Goal: Transaction & Acquisition: Purchase product/service

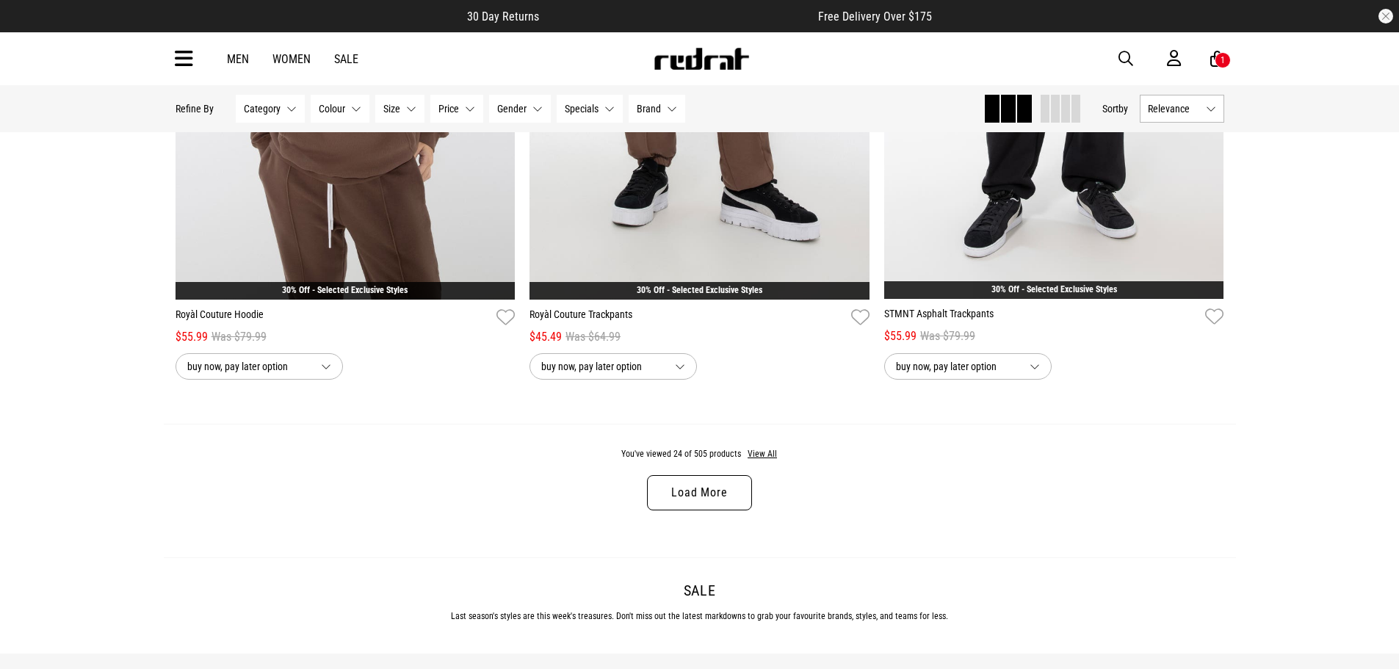
scroll to position [4552, 0]
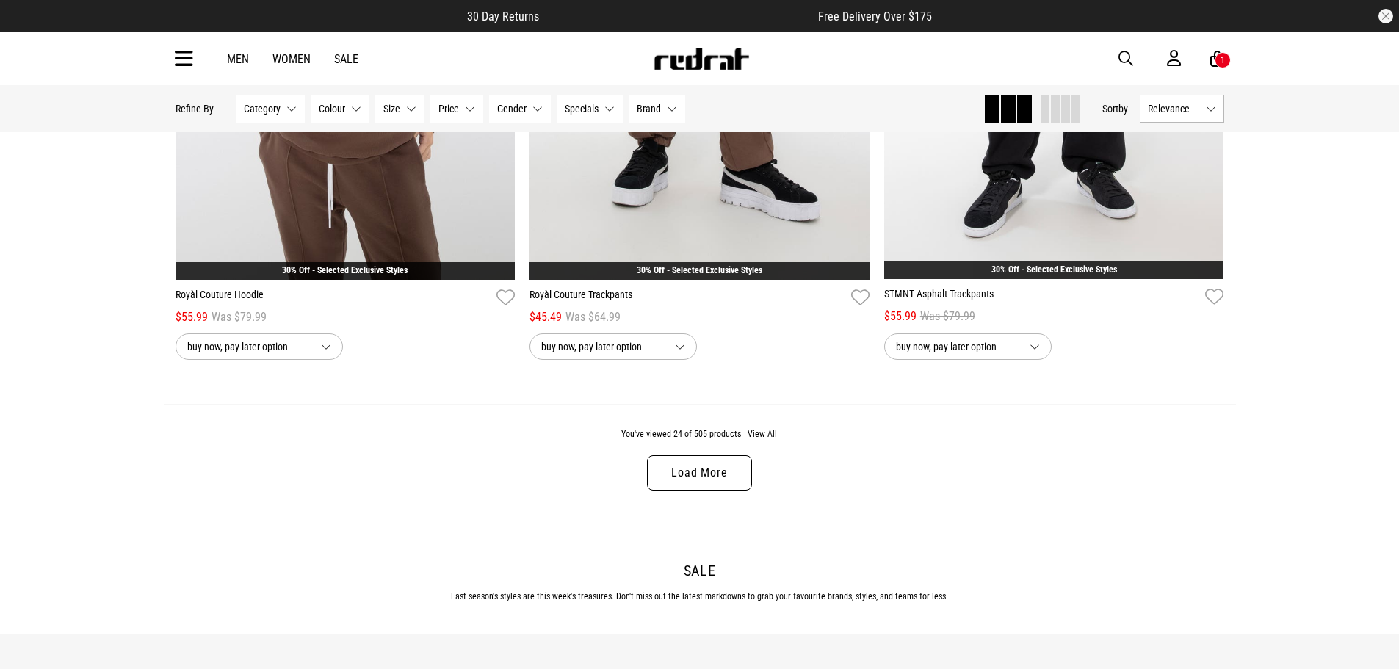
click at [697, 485] on link "Load More" at bounding box center [699, 472] width 104 height 35
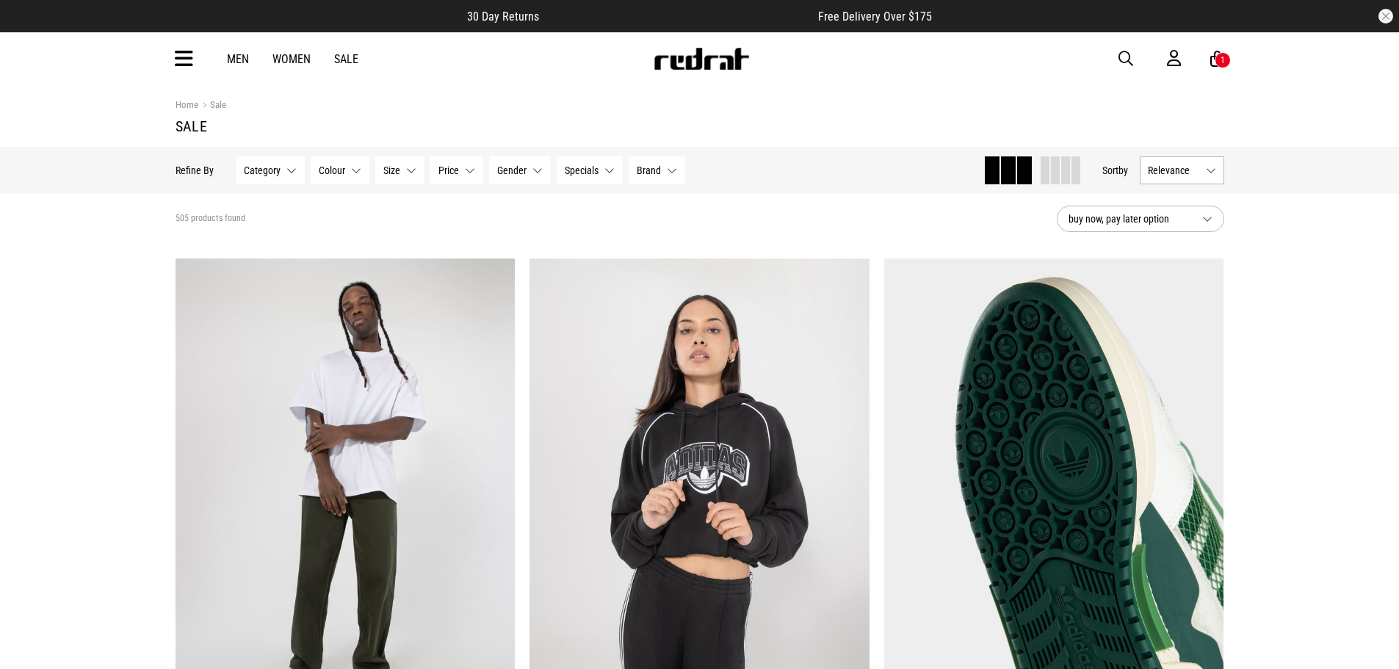
click at [1208, 164] on button "Relevance" at bounding box center [1181, 170] width 84 height 28
click at [1192, 241] on li "Price (Lowest)" at bounding box center [1181, 251] width 83 height 27
click at [1203, 170] on button "Relevance" at bounding box center [1181, 170] width 84 height 28
click at [1156, 250] on li "Price (Lowest)" at bounding box center [1181, 251] width 83 height 27
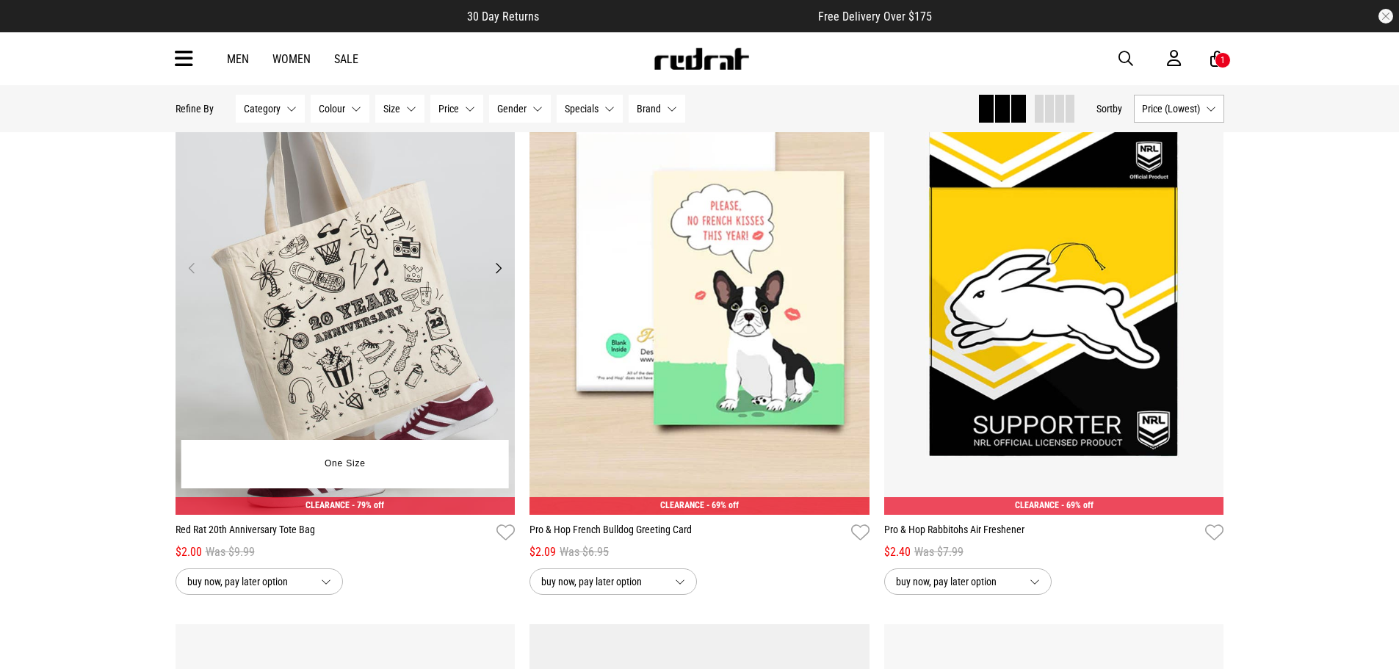
click at [498, 267] on button "Next" at bounding box center [498, 268] width 18 height 18
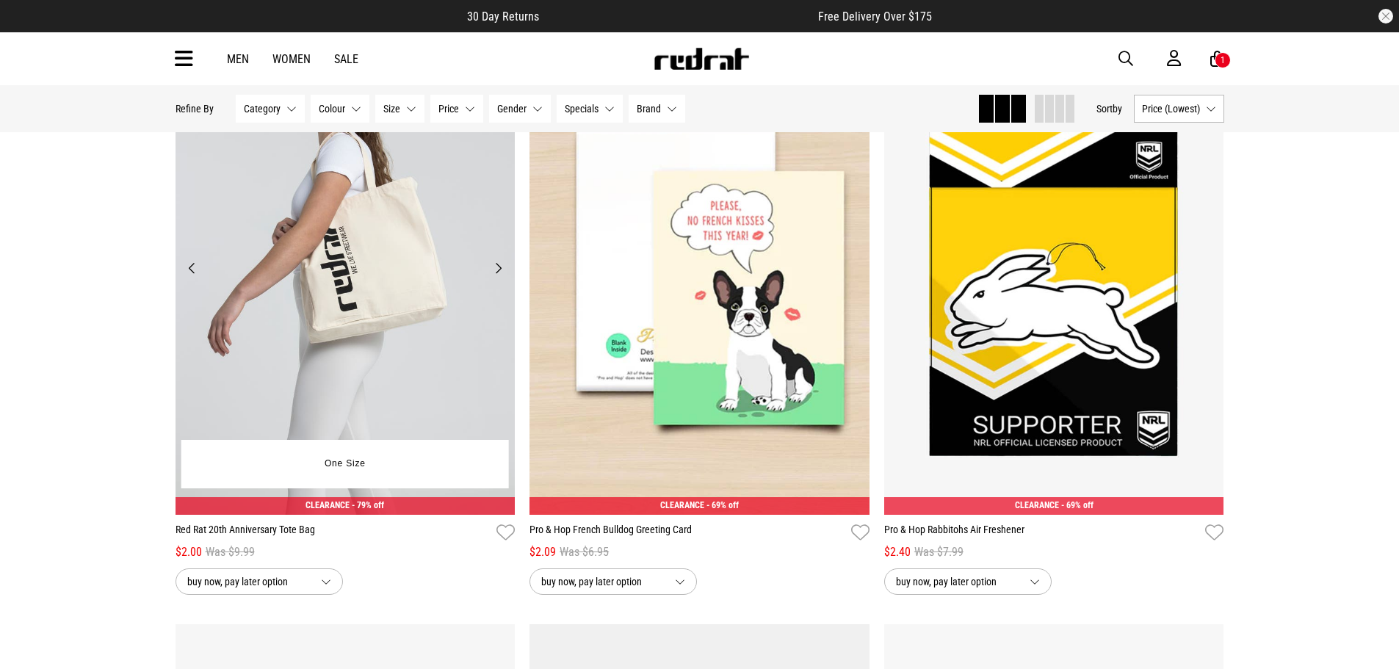
click at [498, 267] on button "Next" at bounding box center [498, 268] width 18 height 18
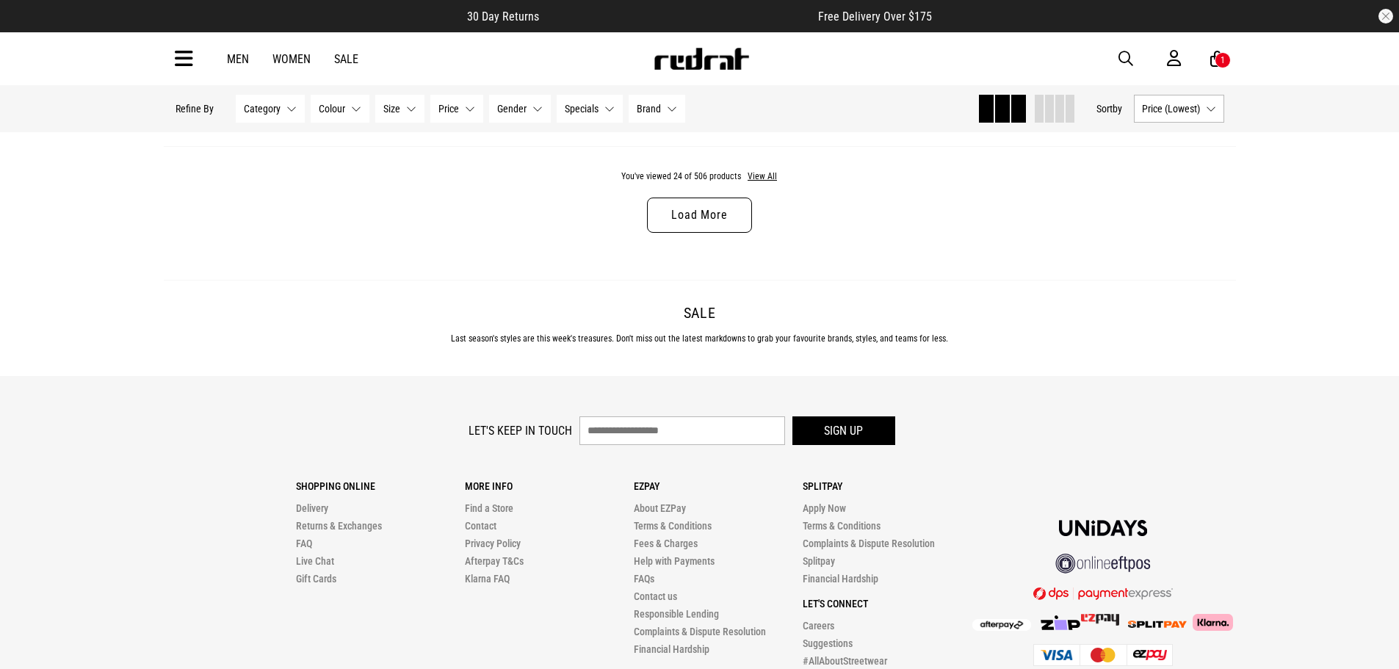
scroll to position [4846, 0]
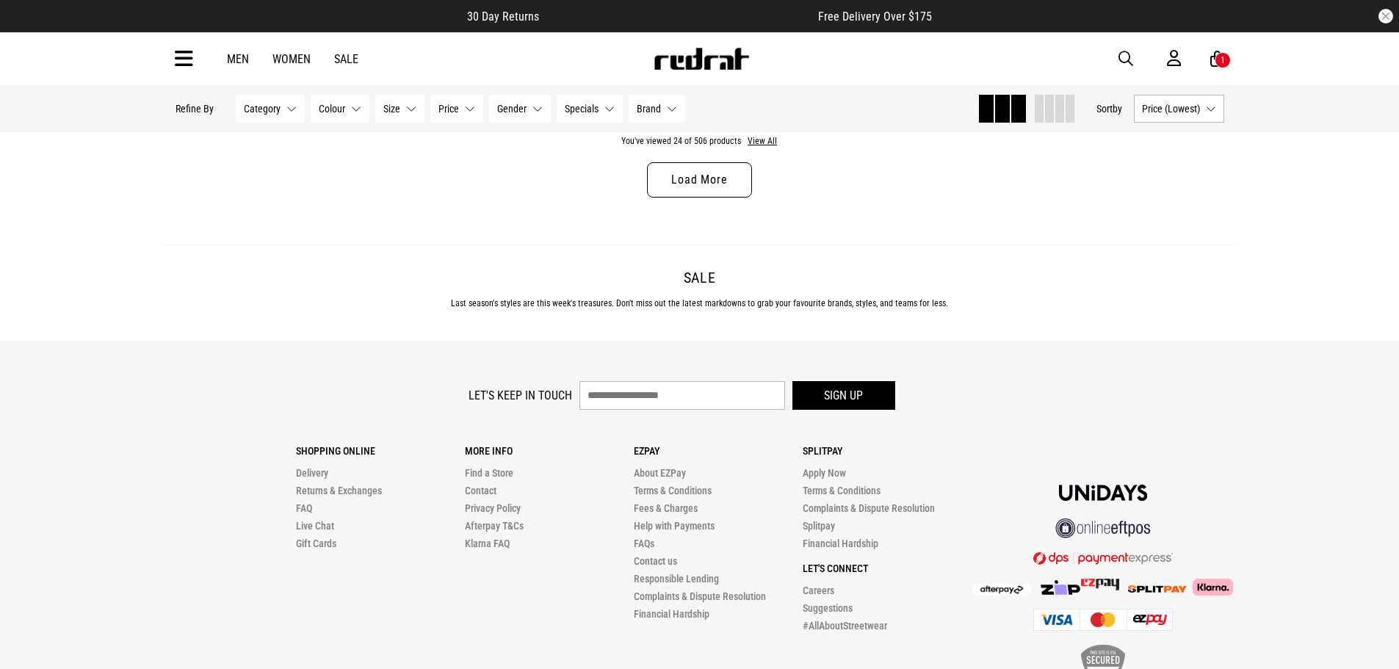
click at [722, 165] on div "You've viewed 24 of 506 products View All Load More" at bounding box center [700, 178] width 1072 height 134
click at [722, 176] on link "Load More" at bounding box center [699, 179] width 104 height 35
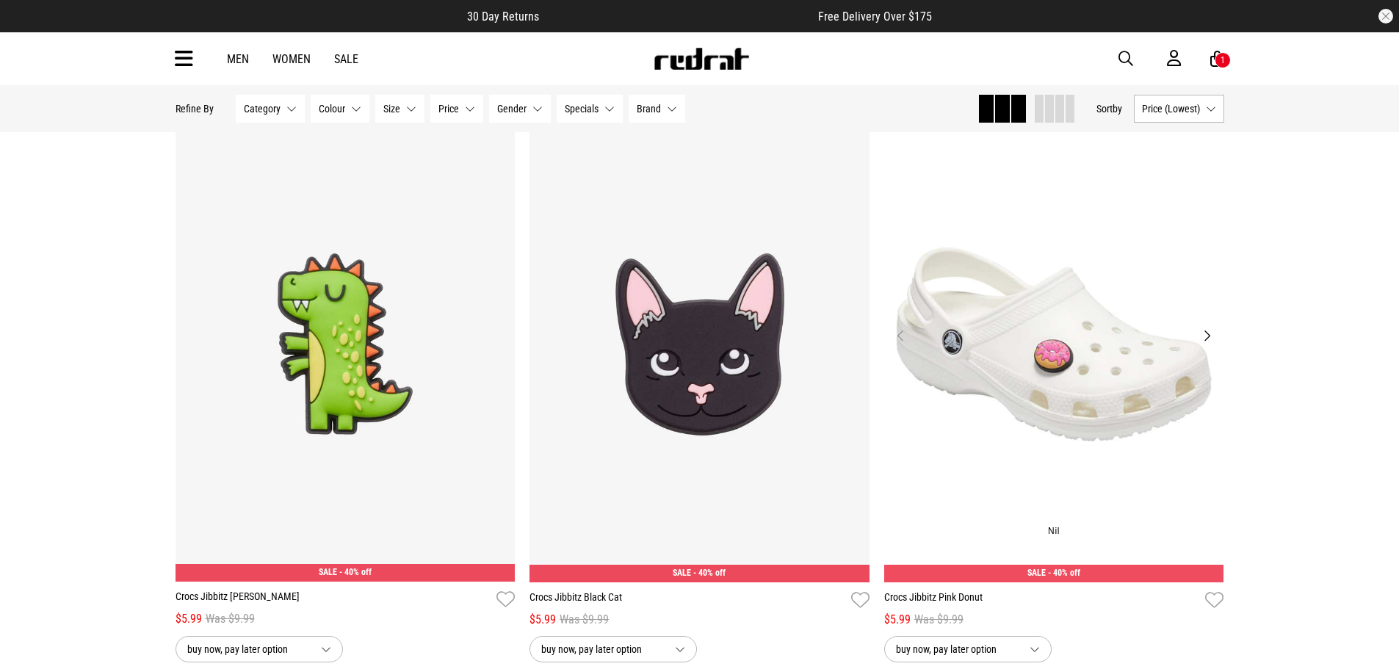
scroll to position [4699, 0]
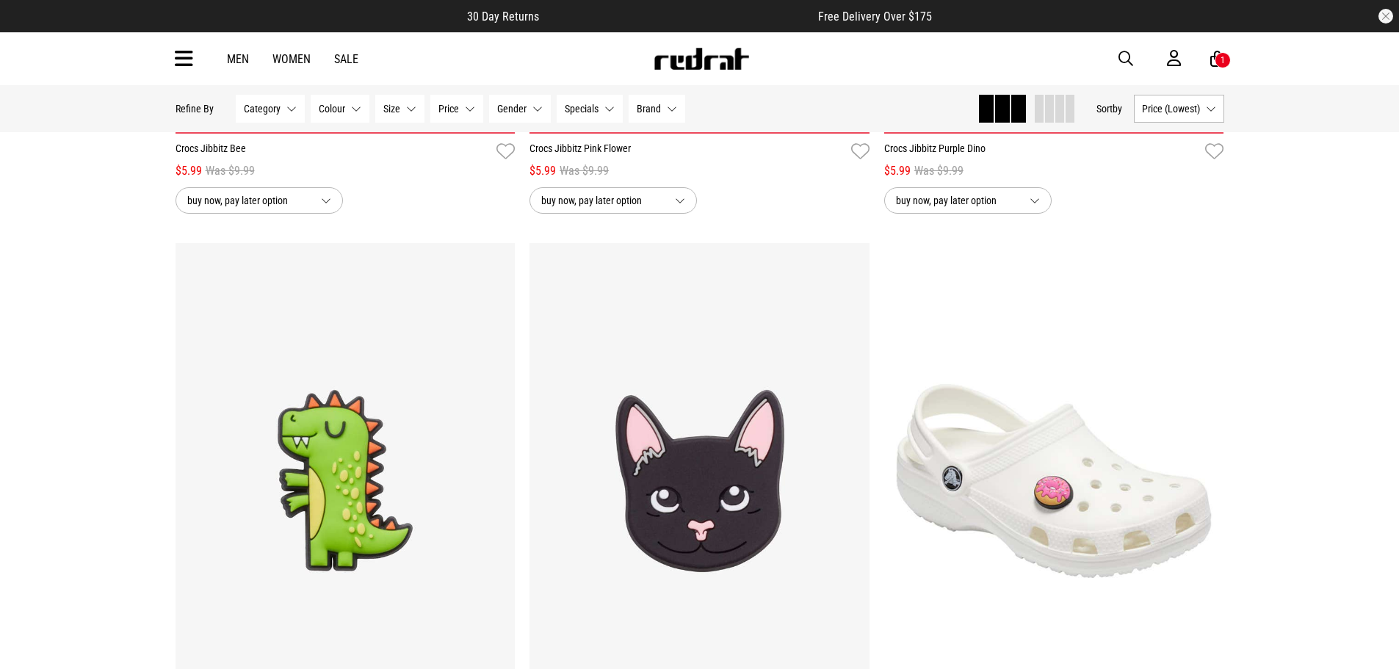
click at [1208, 104] on button "Price (Lowest)" at bounding box center [1179, 109] width 90 height 28
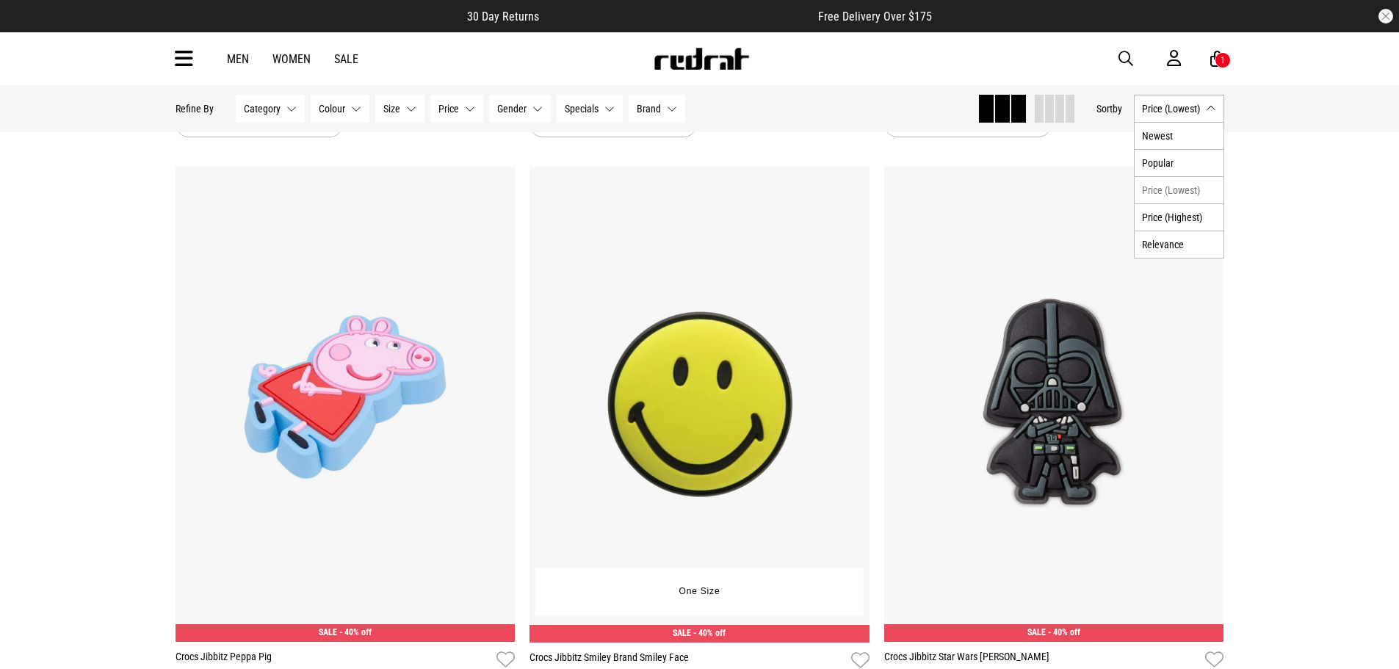
scroll to position [8517, 0]
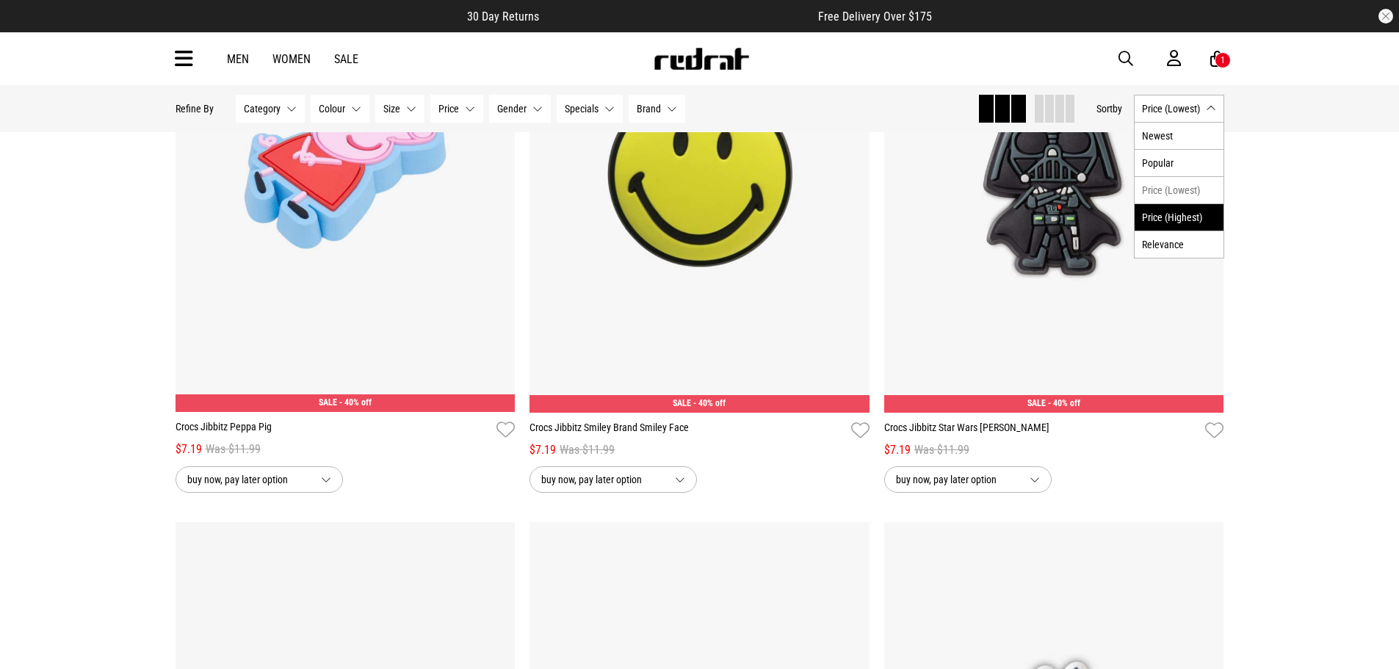
click at [1191, 218] on li "Price (Highest)" at bounding box center [1178, 216] width 89 height 27
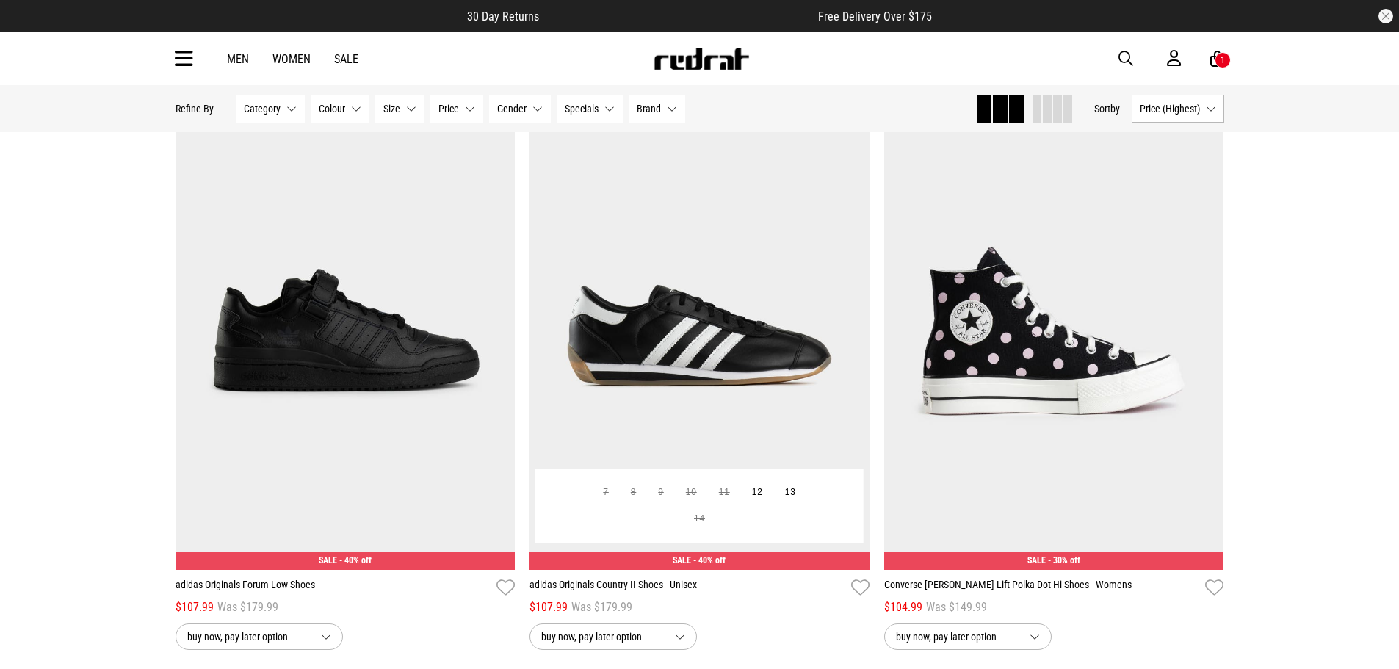
scroll to position [4267, 0]
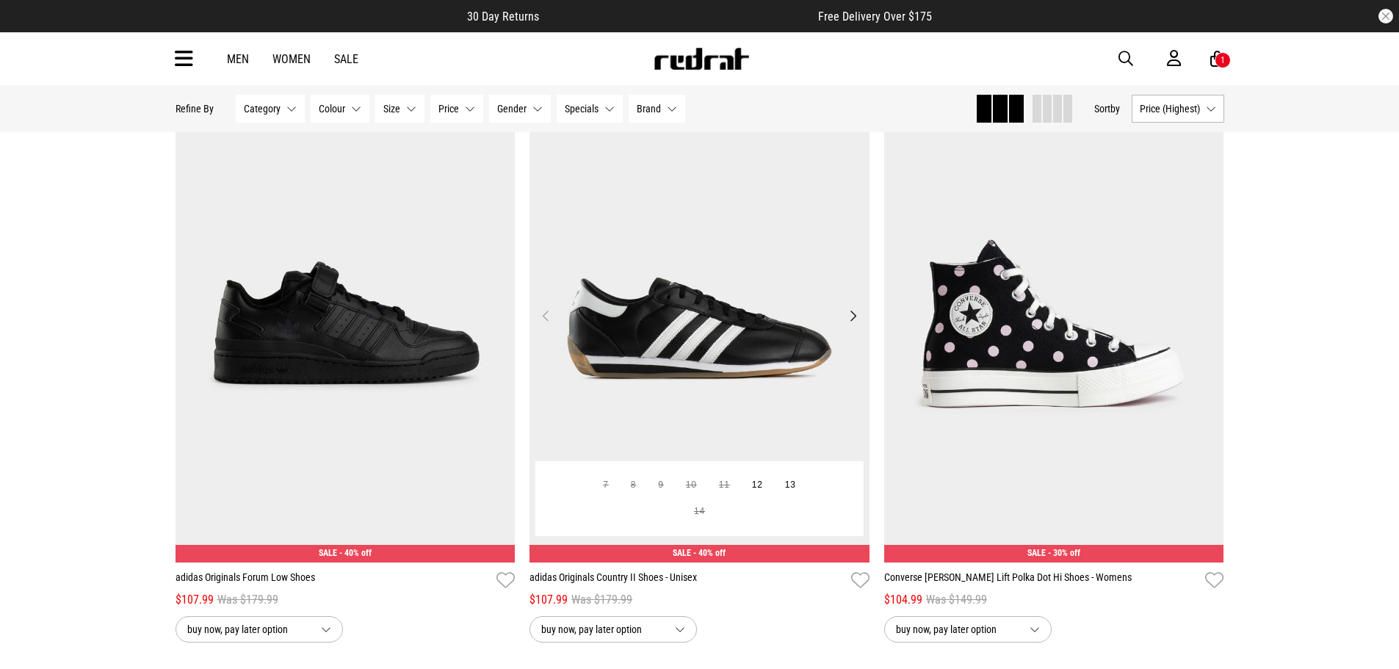
click at [856, 322] on button "Next" at bounding box center [853, 316] width 18 height 18
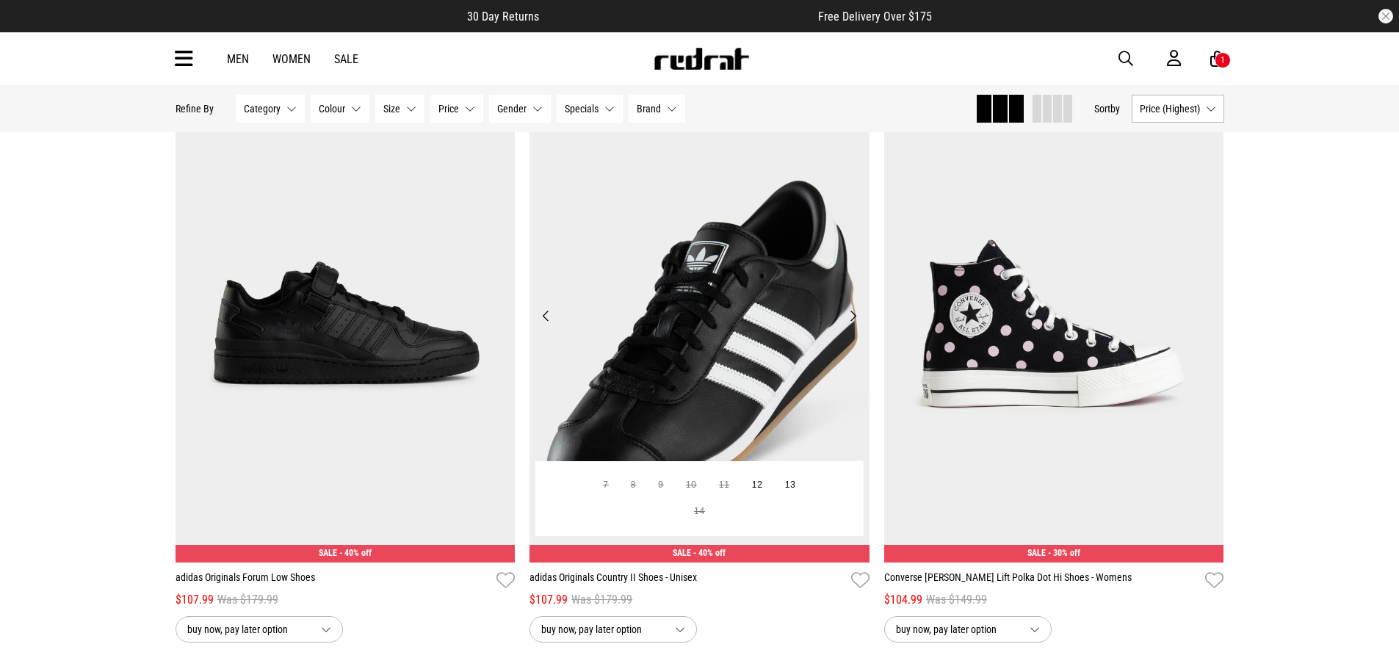
click at [858, 320] on button "Next" at bounding box center [853, 316] width 18 height 18
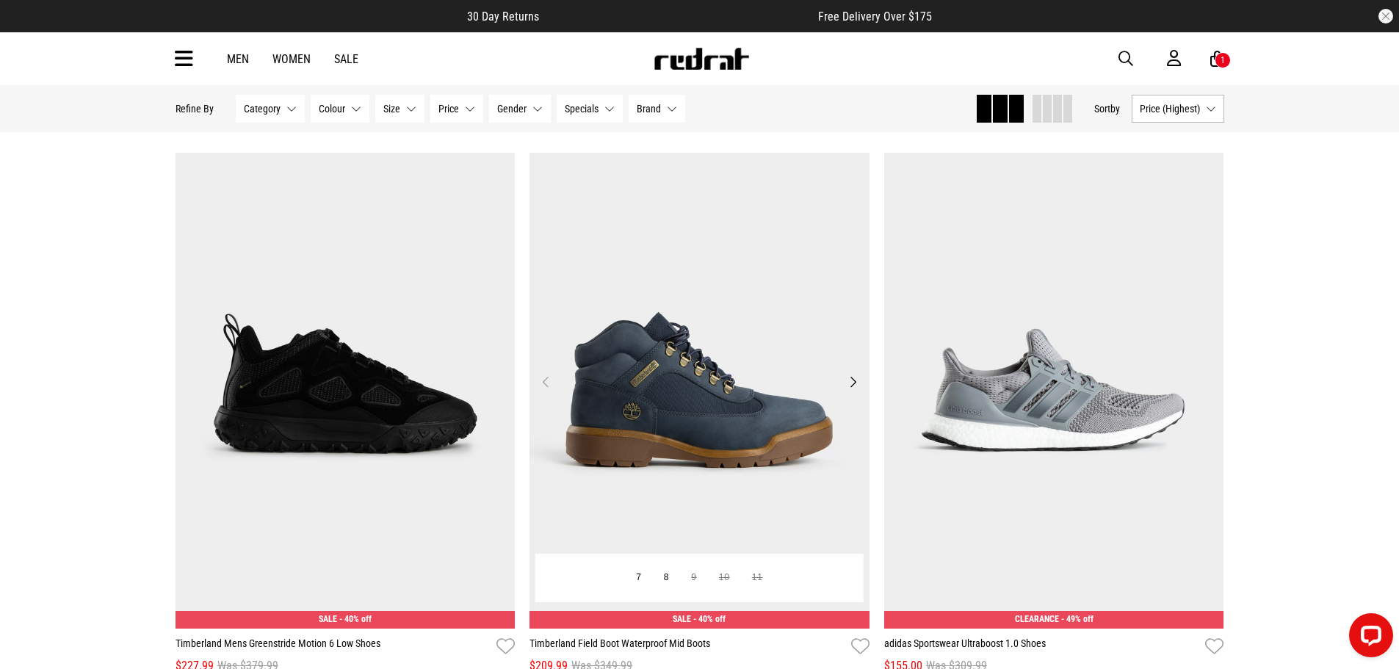
scroll to position [229, 0]
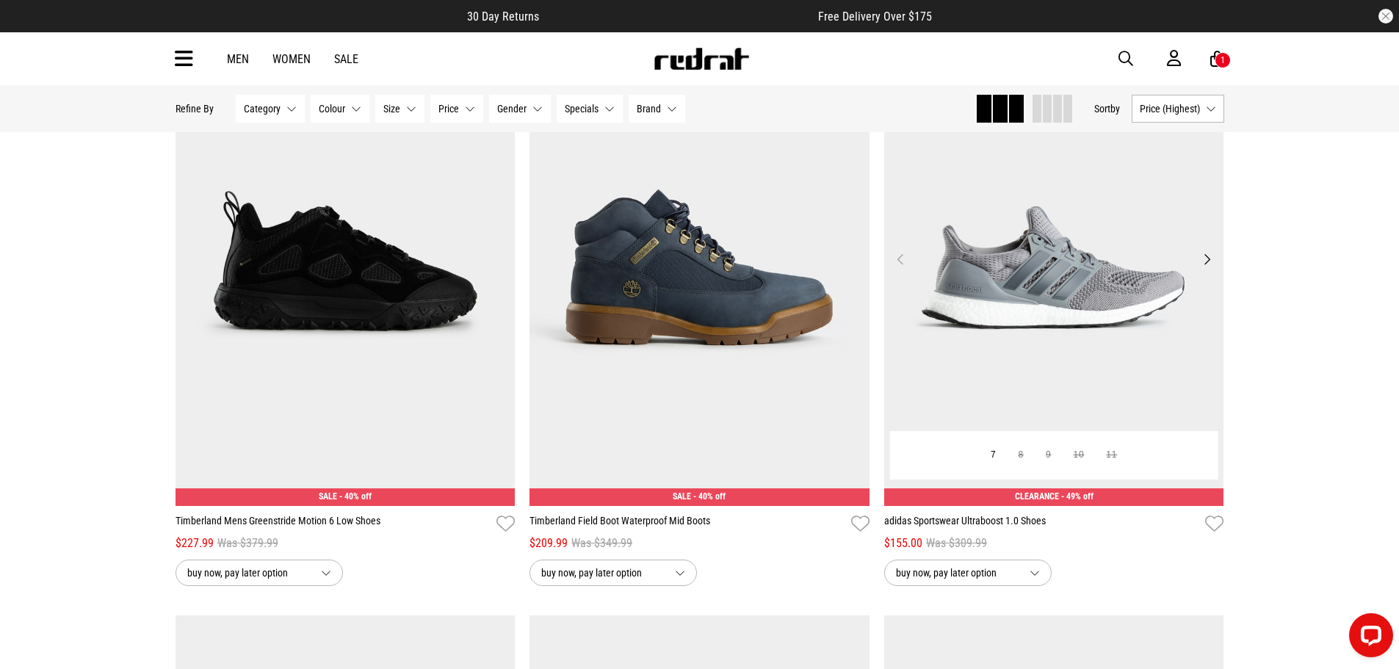
click at [1200, 258] on button "Next" at bounding box center [1206, 259] width 18 height 18
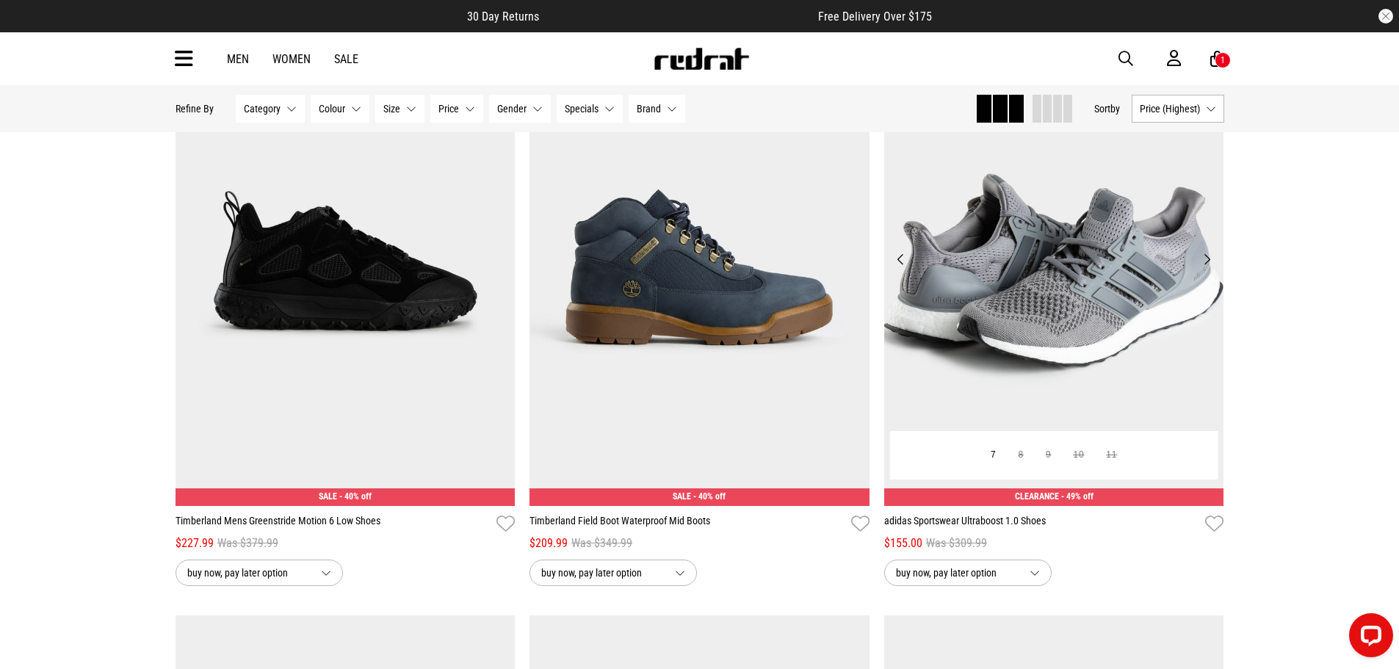
click at [1200, 258] on button "Next" at bounding box center [1206, 259] width 18 height 18
